Goal: Information Seeking & Learning: Learn about a topic

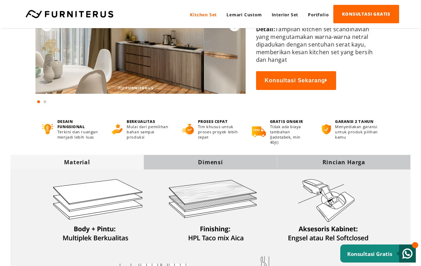
scroll to position [100, 0]
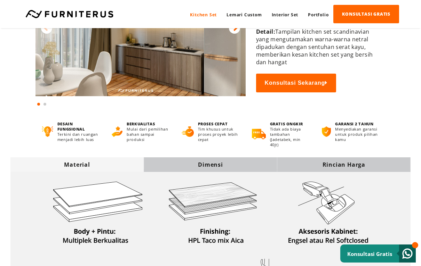
click at [354, 169] on div "Rincian Harga" at bounding box center [343, 165] width 133 height 8
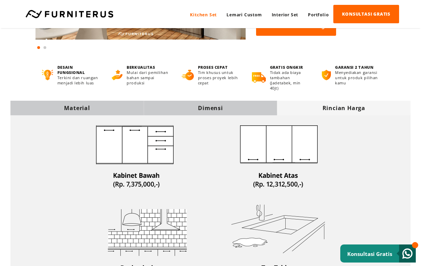
scroll to position [202, 0]
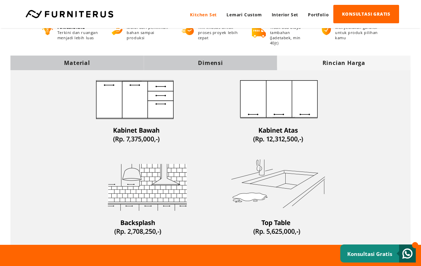
click at [80, 66] on div "Material" at bounding box center [76, 63] width 133 height 8
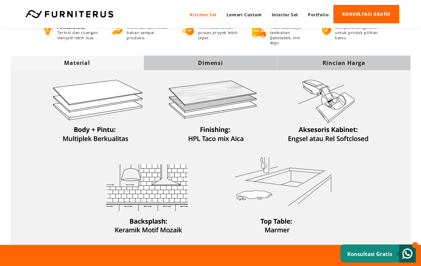
click at [219, 67] on div "Dimensi" at bounding box center [210, 63] width 133 height 8
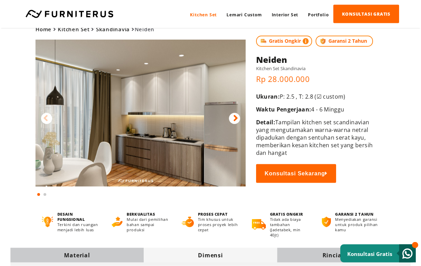
scroll to position [0, 0]
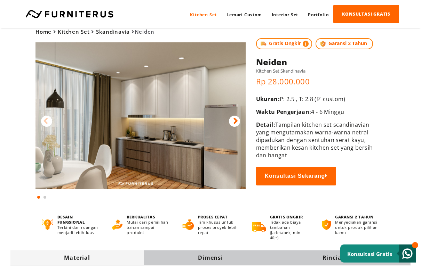
scroll to position [8, 0]
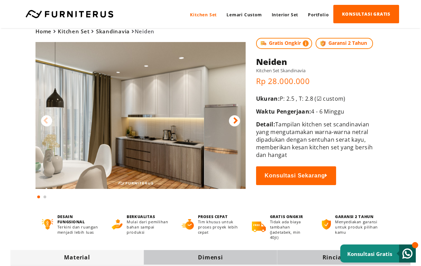
click at [303, 72] on h5 "Kitchen Set Skandinavia" at bounding box center [317, 70] width 122 height 6
click at [233, 130] on img at bounding box center [140, 115] width 210 height 147
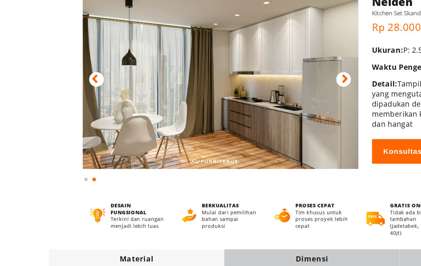
scroll to position [0, 0]
